Goal: Obtain resource: Obtain resource

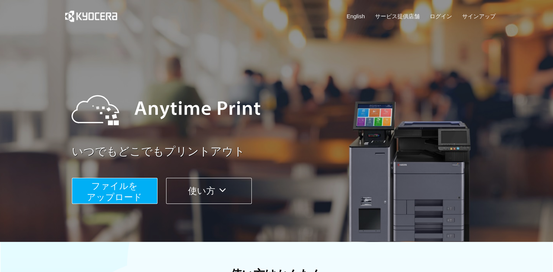
click at [127, 192] on span "ファイルを ​​アップロード" at bounding box center [115, 191] width 56 height 21
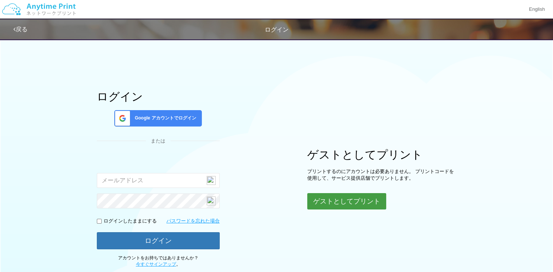
click at [364, 201] on button "ゲストとしてプリント" at bounding box center [346, 201] width 79 height 16
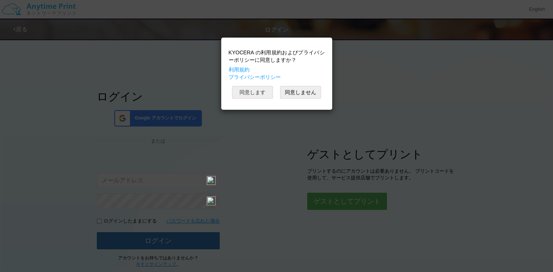
click at [245, 92] on button "同意します" at bounding box center [252, 92] width 41 height 13
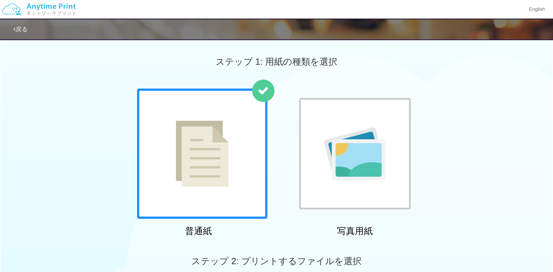
click at [221, 162] on img at bounding box center [202, 154] width 53 height 66
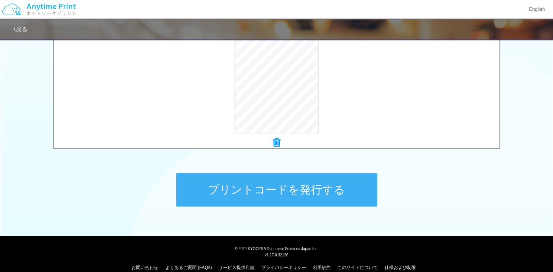
scroll to position [294, 0]
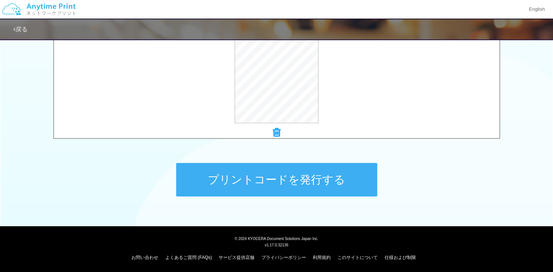
click at [280, 175] on button "プリントコードを発行する" at bounding box center [276, 180] width 201 height 34
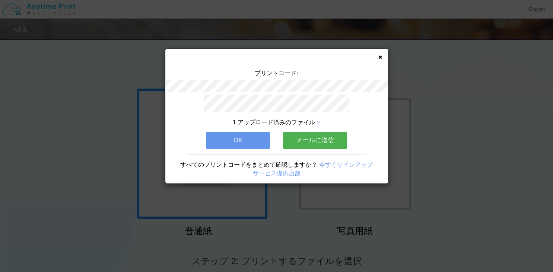
click at [320, 139] on button "メールに送信" at bounding box center [315, 140] width 64 height 16
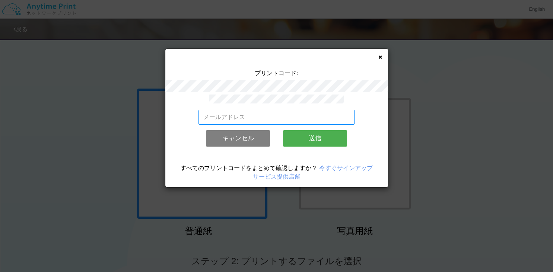
click at [262, 114] on input "email" at bounding box center [277, 117] width 156 height 15
type input "[EMAIL_ADDRESS][DOMAIN_NAME]"
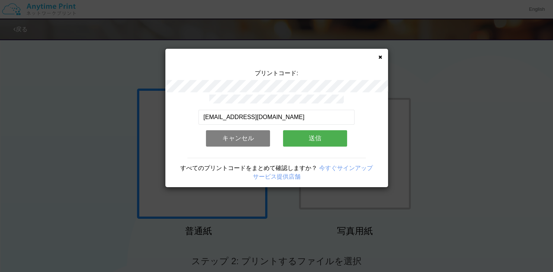
click at [299, 136] on button "送信" at bounding box center [315, 138] width 64 height 16
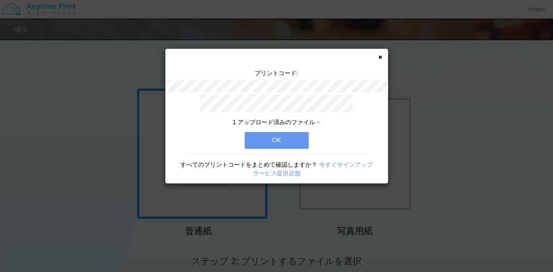
click at [274, 136] on button "OK" at bounding box center [277, 140] width 64 height 16
